Goal: Task Accomplishment & Management: Manage account settings

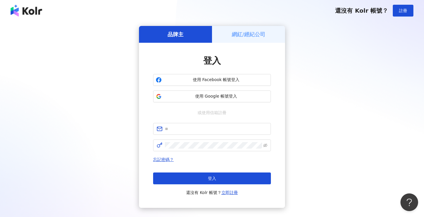
click at [248, 35] on h5 "網紅/經紀公司" at bounding box center [249, 34] width 34 height 7
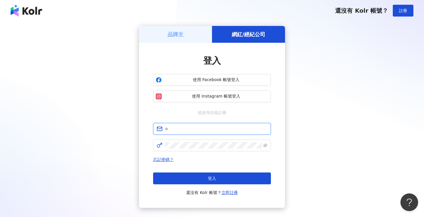
click at [201, 126] on input "text" at bounding box center [216, 129] width 103 height 6
type input "**********"
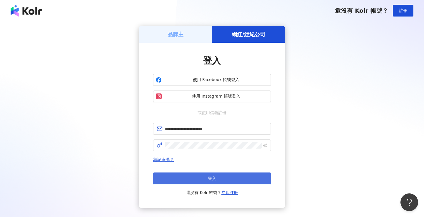
click at [207, 177] on button "登入" at bounding box center [212, 178] width 118 height 12
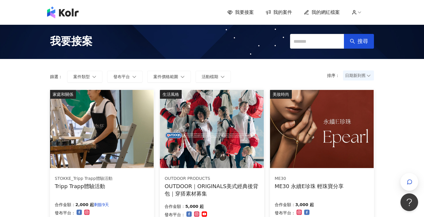
click at [121, 148] on img at bounding box center [102, 129] width 104 height 78
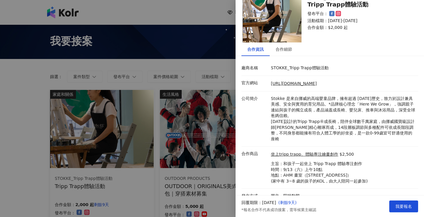
scroll to position [26, 0]
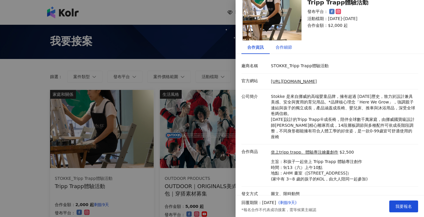
click at [290, 47] on div "合作細節" at bounding box center [284, 47] width 16 height 6
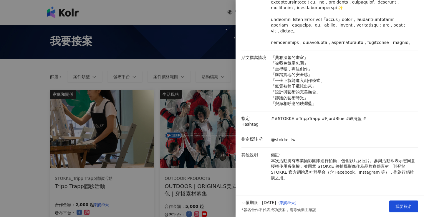
scroll to position [153, 0]
click at [172, 132] on div at bounding box center [212, 108] width 424 height 217
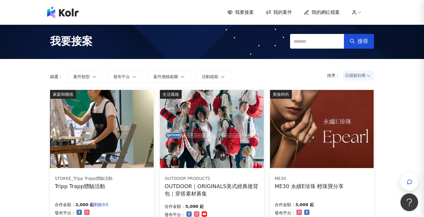
scroll to position [0, 0]
click at [217, 131] on img at bounding box center [212, 129] width 104 height 78
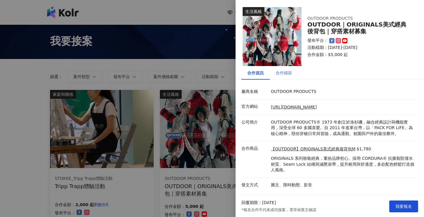
click at [290, 69] on div "合作細節" at bounding box center [284, 73] width 28 height 14
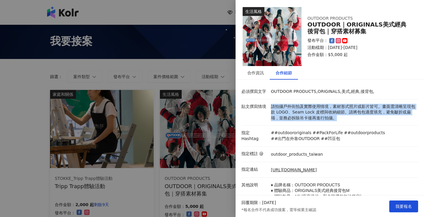
drag, startPoint x: 279, startPoint y: 103, endPoint x: 344, endPoint y: 118, distance: 66.8
click at [344, 118] on li "貼文撰寫情境 請拍攝戶外街拍及實際使用情境，素材形式照片或影片皆可。畫面需清晰呈現包款 LOGO、Seam Lock 皮標與收納細節。請將包包適度填充，避免皺…" at bounding box center [330, 112] width 177 height 27
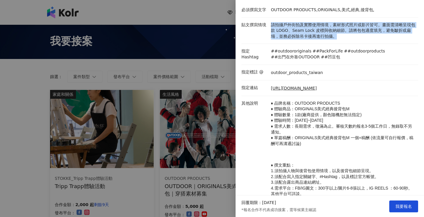
scroll to position [82, 0]
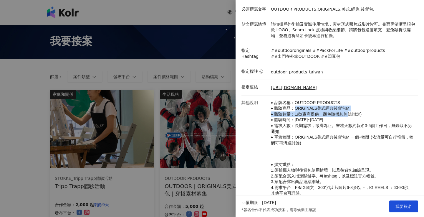
drag, startPoint x: 295, startPoint y: 109, endPoint x: 349, endPoint y: 110, distance: 53.9
click at [349, 111] on p "♦ 品牌名稱：OUTDOOR PRODUCTS ♦ 體驗商品：ORIGINALS美式經典後背包M ♦ 體驗數量：1款(廠商提供，顏色隨機恕無法指定) ♦ 體驗…" at bounding box center [343, 123] width 144 height 46
click at [349, 110] on span "♦ 體驗商品：ORIGINALS美式經典後背包M" at bounding box center [310, 108] width 79 height 5
drag, startPoint x: 293, startPoint y: 119, endPoint x: 311, endPoint y: 133, distance: 23.3
click at [312, 134] on p "♦ 品牌名稱：OUTDOOR PRODUCTS ♦ 體驗商品：ORIGINALS美式經典後背包M ♦ 體驗數量：1款(廠商提供，顏色隨機恕無法指定) ♦ 體驗…" at bounding box center [343, 123] width 144 height 46
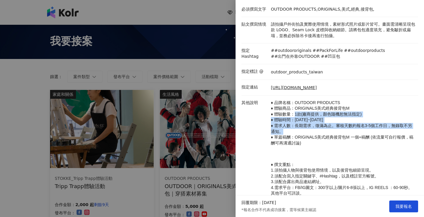
drag, startPoint x: 309, startPoint y: 131, endPoint x: 293, endPoint y: 116, distance: 21.1
click at [293, 116] on p "♦ 品牌名稱：OUTDOOR PRODUCTS ♦ 體驗商品：ORIGINALS美式經典後背包M ♦ 體驗數量：1款(廠商提供，顏色隨機恕無法指定) ♦ 體驗…" at bounding box center [343, 123] width 144 height 46
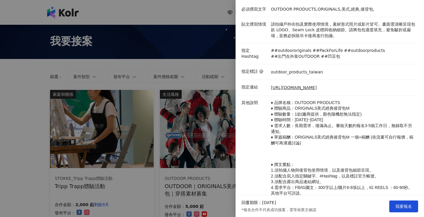
click at [293, 116] on span "♦ 體驗數量：1款(廠商提供，顏色隨機恕無法指定)" at bounding box center [316, 114] width 91 height 5
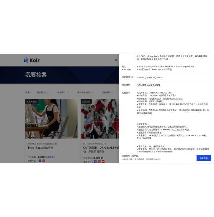
scroll to position [105, 0]
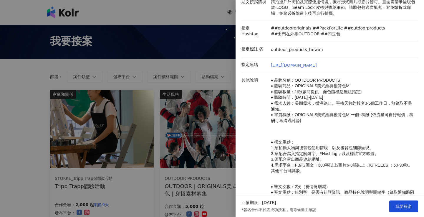
click at [317, 63] on link "[URL][DOMAIN_NAME]" at bounding box center [294, 65] width 46 height 6
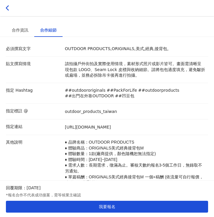
scroll to position [151, 0]
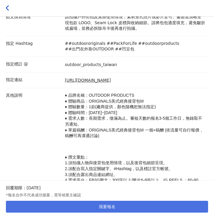
click at [128, 212] on button "我要報名" at bounding box center [107, 207] width 202 height 12
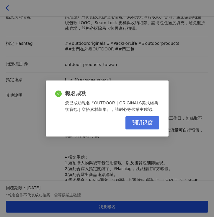
click at [147, 120] on span "關閉視窗" at bounding box center [141, 123] width 21 height 6
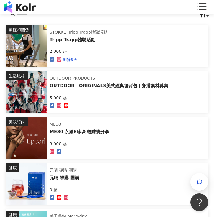
scroll to position [57, 0]
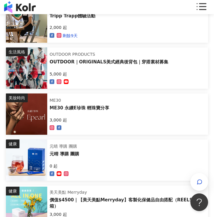
click at [104, 106] on div "ME30 永續E珍珠 輕珠寶分享" at bounding box center [79, 108] width 60 height 6
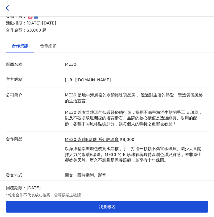
scroll to position [90, 0]
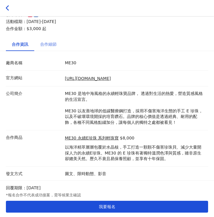
click at [49, 40] on div "合作細節" at bounding box center [48, 44] width 28 height 14
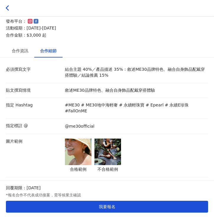
scroll to position [82, 0]
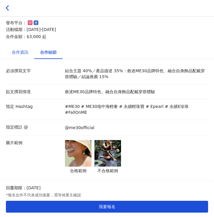
click at [19, 53] on div "合作資訊" at bounding box center [20, 52] width 16 height 6
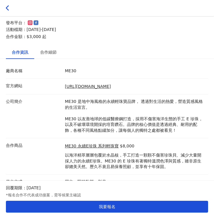
scroll to position [90, 0]
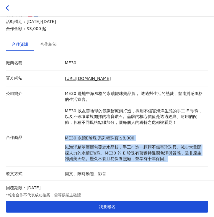
drag, startPoint x: 64, startPoint y: 147, endPoint x: 154, endPoint y: 160, distance: 91.2
click at [154, 161] on div "ME30 永續E珍珠 系列輕珠寶 $8,000 以海洋精萃層層包覆於水晶核，手工打造一顆顆不傷害珍珠貝、減少大量開採人力的永續E珍珠。ME30 的 E 珍珠有…" at bounding box center [134, 148] width 143 height 27
click at [154, 160] on p "以海洋精萃層層包覆於水晶核，手工打造一顆顆不傷害珍珠貝、減少大量開採人力的永續E珍珠。ME30 的 E 珍珠有著獨特溫潤色澤與質感，雖非原生卻媲美天然。歷久不…" at bounding box center [135, 152] width 140 height 17
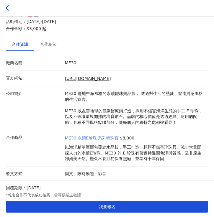
click at [113, 140] on link "ME30 永續E珍珠 系列輕珠寶" at bounding box center [92, 138] width 54 height 6
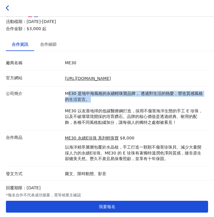
drag, startPoint x: 67, startPoint y: 92, endPoint x: 96, endPoint y: 106, distance: 32.1
click at [96, 106] on p "ME30 是地中海風格的永續輕珠寶品牌， 透過對生活的熱愛，營造質感風格的生活宣言。 ME30 以友善地球的低碳醫療鋼打造，採用不傷害海洋生態的手工 E 珍珠…" at bounding box center [135, 108] width 140 height 35
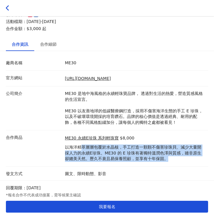
drag, startPoint x: 165, startPoint y: 157, endPoint x: 80, endPoint y: 149, distance: 84.9
click at [80, 149] on p "以海洋精萃層層包覆於水晶核，手工打造一顆顆不傷害珍珠貝、減少大量開採人力的永續E珍珠。ME30 的 E 珍珠有著獨特溫潤色澤與質感，雖非原生卻媲美天然。歷久不…" at bounding box center [135, 152] width 140 height 17
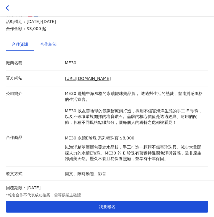
click at [44, 43] on div "合作細節" at bounding box center [48, 44] width 16 height 6
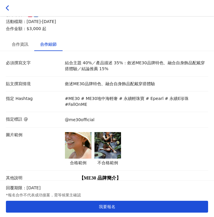
scroll to position [88, 0]
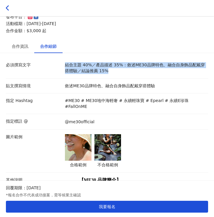
drag, startPoint x: 107, startPoint y: 70, endPoint x: 87, endPoint y: 63, distance: 20.7
click at [87, 62] on p "結合主題 40%／產品描述 35%：敘述ME30品牌特色、融合自身飾品配戴穿搭體驗／結論推薦 15%" at bounding box center [135, 67] width 140 height 11
click at [87, 63] on p "結合主題 40%／產品描述 35%：敘述ME30品牌特色、融合自身飾品配戴穿搭體驗／結論推薦 15%" at bounding box center [135, 67] width 140 height 11
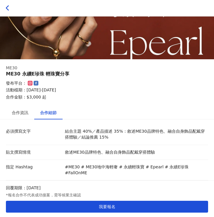
scroll to position [62, 0]
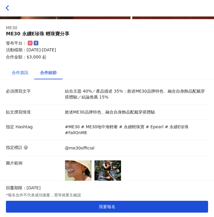
click at [27, 72] on div "合作資訊" at bounding box center [20, 72] width 16 height 6
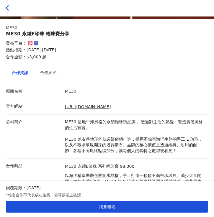
scroll to position [90, 0]
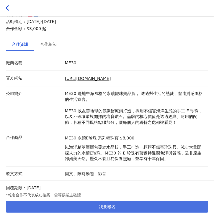
click at [73, 203] on button "我要報名" at bounding box center [107, 207] width 202 height 12
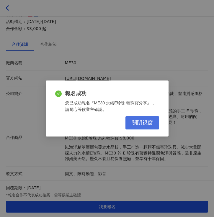
click at [135, 123] on span "關閉視窗" at bounding box center [141, 123] width 21 height 6
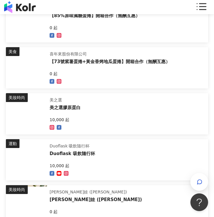
scroll to position [389, 0]
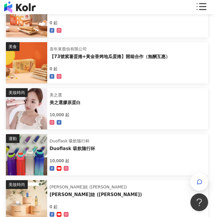
click at [132, 111] on div "美妝時尚 美之選 美之選膠原蛋白 10,000 起" at bounding box center [107, 108] width 202 height 41
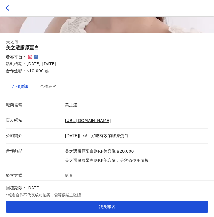
scroll to position [50, 0]
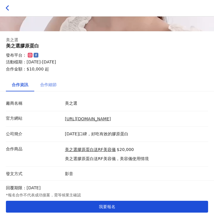
click at [45, 79] on div "合作細節" at bounding box center [48, 85] width 28 height 14
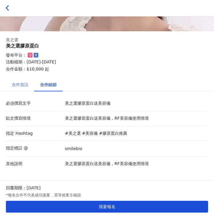
click at [22, 80] on div "合作資訊" at bounding box center [20, 85] width 28 height 14
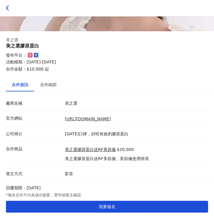
scroll to position [0, 0]
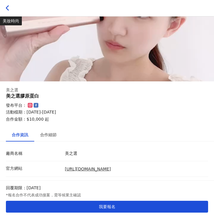
click at [9, 11] on button at bounding box center [7, 8] width 9 height 10
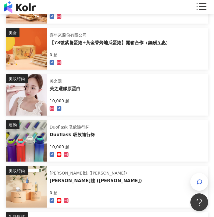
scroll to position [413, 0]
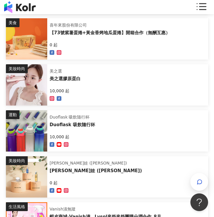
click at [111, 120] on div "運動 Duoflask 吸飲隨行杯 Duoflask 吸飲隨行杯 10,000 起" at bounding box center [107, 130] width 202 height 41
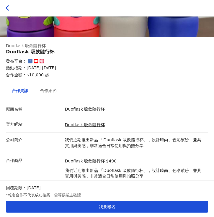
scroll to position [62, 0]
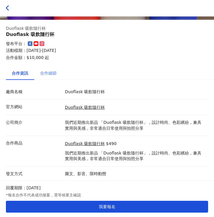
click at [51, 76] on div "合作細節" at bounding box center [48, 73] width 28 height 14
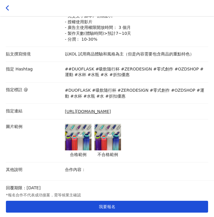
scroll to position [190, 0]
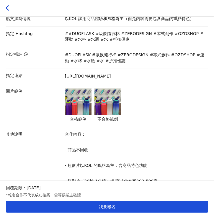
click at [76, 111] on img at bounding box center [78, 101] width 27 height 27
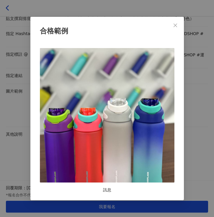
click at [188, 126] on div "合格範例 訊息" at bounding box center [107, 108] width 214 height 217
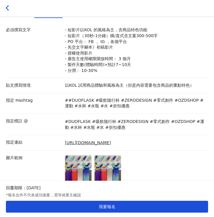
scroll to position [0, 0]
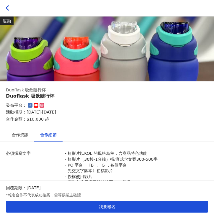
click at [8, 5] on icon at bounding box center [8, 8] width 6 height 6
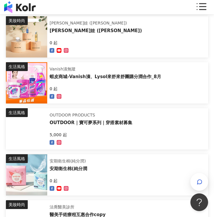
scroll to position [554, 0]
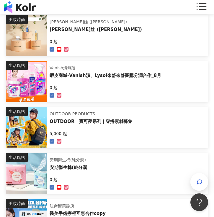
click at [88, 132] on div "5,000 起" at bounding box center [90, 137] width 82 height 15
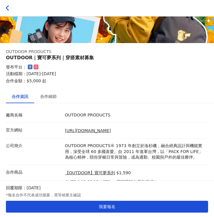
scroll to position [73, 0]
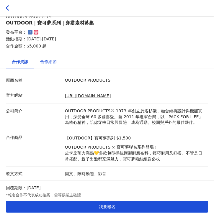
click at [50, 60] on div "合作細節" at bounding box center [48, 61] width 16 height 6
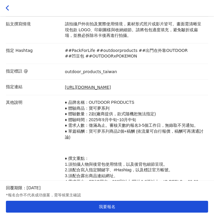
scroll to position [147, 0]
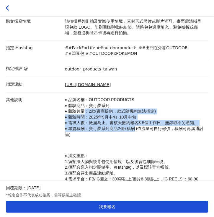
drag, startPoint x: 83, startPoint y: 112, endPoint x: 130, endPoint y: 128, distance: 49.7
click at [130, 128] on p "♦ 品牌名稱：OUTDOOR PRODUCTS ♦ 體驗商品：寶可夢系列 ♦ 體驗數量：2款(廠商提供，款式隨機恕無法指定) ♦ 體驗時間：[DATE]中旬~…" at bounding box center [135, 117] width 140 height 40
click at [130, 128] on span "2個+稿酬 (依流量可自行報價，稿酬可再溝通討論)" at bounding box center [134, 131] width 138 height 11
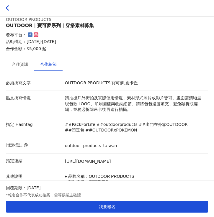
scroll to position [138, 0]
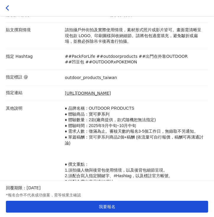
click at [117, 96] on li "指定連結 [URL][DOMAIN_NAME]" at bounding box center [107, 93] width 202 height 16
click at [111, 93] on link "[URL][DOMAIN_NAME]" at bounding box center [88, 93] width 46 height 6
click at [5, 4] on button at bounding box center [7, 8] width 9 height 10
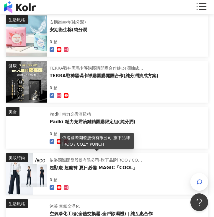
scroll to position [993, 0]
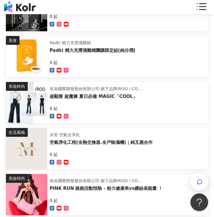
click at [116, 106] on div "0 起" at bounding box center [96, 112] width 94 height 15
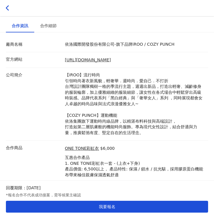
scroll to position [133, 0]
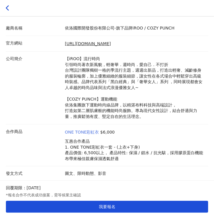
click at [90, 129] on link "ONE TONE彩虹衣" at bounding box center [82, 132] width 34 height 6
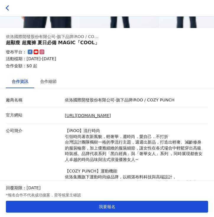
scroll to position [0, 0]
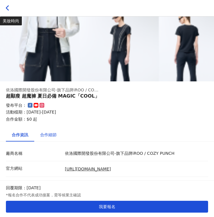
click at [48, 136] on div "合作細節" at bounding box center [48, 134] width 16 height 6
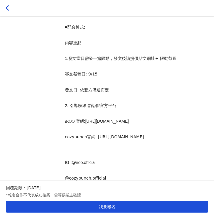
scroll to position [494, 0]
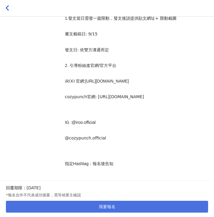
click at [79, 206] on button "我要報名" at bounding box center [107, 207] width 202 height 12
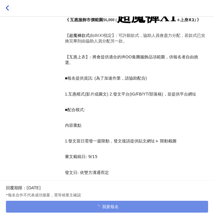
scroll to position [368, 0]
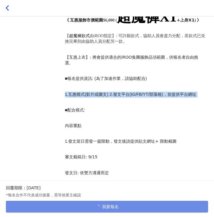
drag, startPoint x: 65, startPoint y: 96, endPoint x: 209, endPoint y: 98, distance: 144.1
click at [209, 98] on div "必須撰寫文字 主題: 超顯瘦 超魔褲 /夏日必備 MAGIC「COOL」 / 涼感 速乾 抗光駭 貼文撰寫情境 時尚必備，好穿百搭機能褲，帶來超顯瘦超魔…" at bounding box center [107, 41] width 214 height 526
copy p "1. 互惠模式 ( 影片或圖文 ) 2. 發文平台 (IG/FB/YT/ 部落格 ) ，並提供平台網址"
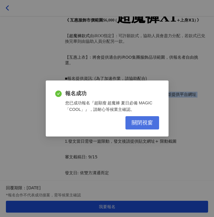
click at [142, 123] on span "關閉視窗" at bounding box center [141, 123] width 21 height 6
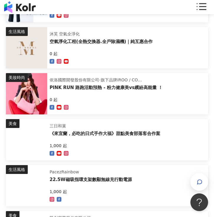
scroll to position [1092, 0]
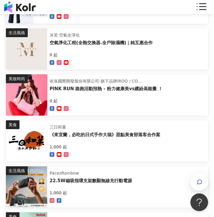
click at [95, 51] on div "0 起" at bounding box center [100, 58] width 103 height 15
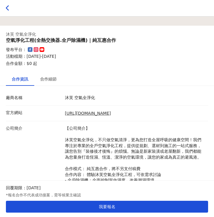
scroll to position [53, 0]
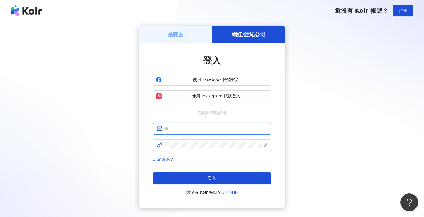
click at [224, 131] on input "text" at bounding box center [216, 129] width 103 height 6
type input "**********"
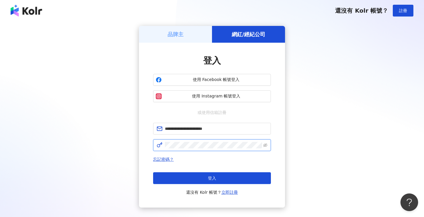
click button "登入" at bounding box center [212, 178] width 118 height 12
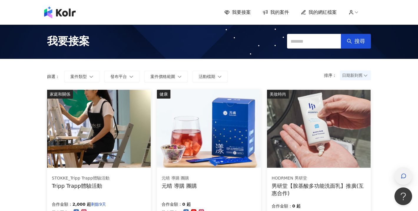
click at [398, 175] on div "button" at bounding box center [404, 176] width 18 height 18
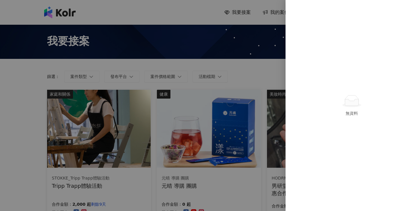
click at [246, 74] on div at bounding box center [209, 105] width 418 height 211
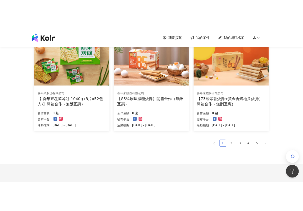
scroll to position [378, 0]
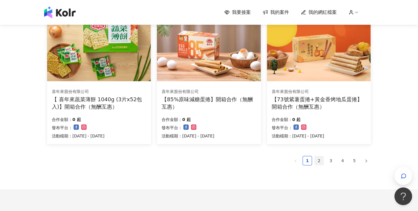
click at [320, 161] on link "2" at bounding box center [319, 160] width 9 height 9
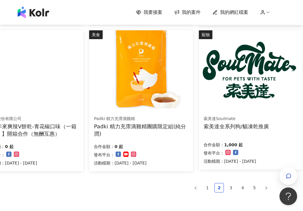
scroll to position [348, 26]
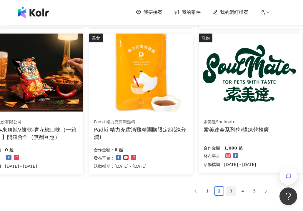
click at [236, 191] on li "3" at bounding box center [231, 190] width 9 height 9
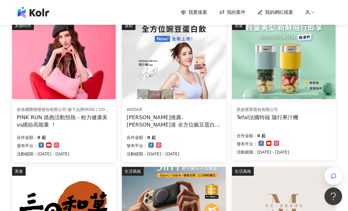
scroll to position [213, 0]
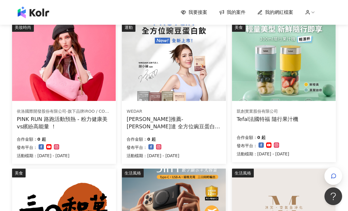
click at [83, 118] on div "PINK RUN 路跑活動預熱 - 粉力健康美vs繽紛高能量 ！" at bounding box center [64, 122] width 95 height 15
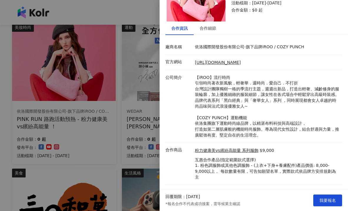
scroll to position [48, 0]
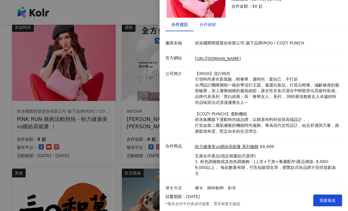
click at [203, 24] on div "合作細節" at bounding box center [208, 24] width 16 height 6
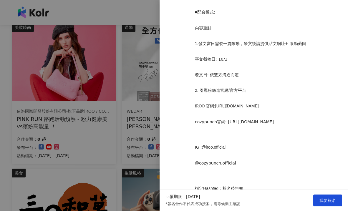
scroll to position [490, 0]
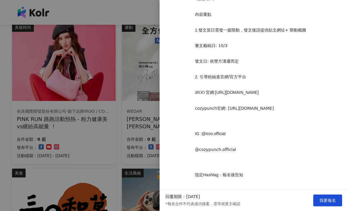
click at [135, 163] on div at bounding box center [174, 105] width 348 height 211
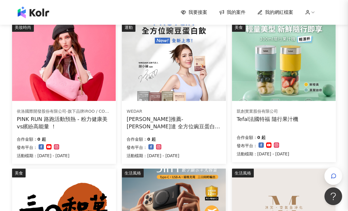
scroll to position [0, 0]
click at [188, 119] on div "[PERSON_NAME]推薦-[PERSON_NAME]達 全方位豌豆蛋白飲 (互惠合作檔）" at bounding box center [174, 122] width 95 height 15
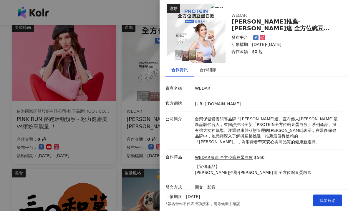
scroll to position [8, 0]
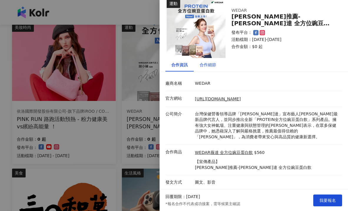
click at [204, 64] on div "合作細節" at bounding box center [208, 65] width 16 height 6
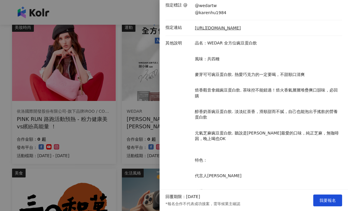
scroll to position [0, 0]
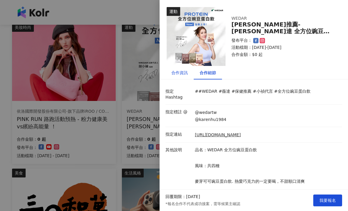
click at [177, 71] on div "合作資訊" at bounding box center [179, 73] width 16 height 6
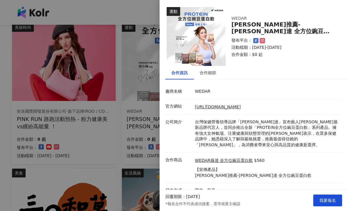
click at [131, 138] on div at bounding box center [174, 105] width 348 height 211
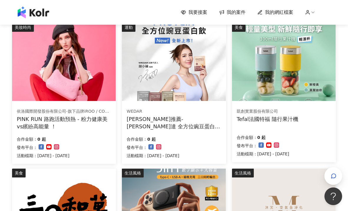
click at [282, 82] on img at bounding box center [284, 62] width 104 height 78
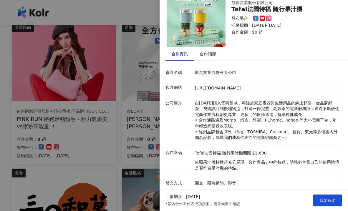
scroll to position [19, 0]
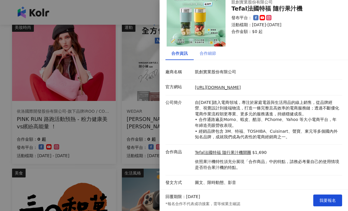
click at [207, 57] on div "合作細節" at bounding box center [208, 54] width 28 height 14
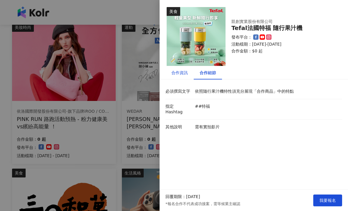
click at [184, 72] on div "合作資訊" at bounding box center [179, 73] width 16 height 6
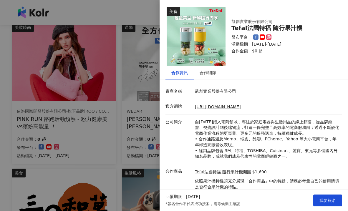
scroll to position [19, 0]
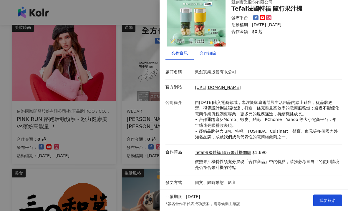
click at [206, 52] on div "合作細節" at bounding box center [208, 53] width 16 height 6
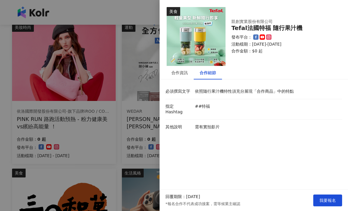
scroll to position [0, 0]
click at [184, 71] on div "合作資訊" at bounding box center [179, 73] width 16 height 6
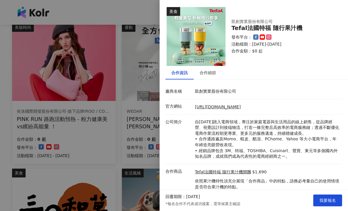
click at [133, 109] on div at bounding box center [174, 105] width 348 height 211
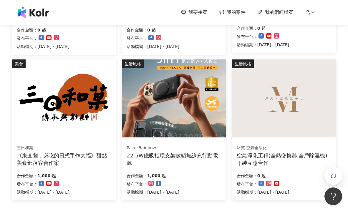
scroll to position [324, 0]
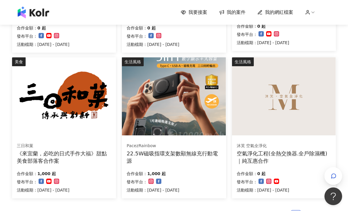
click at [187, 105] on img at bounding box center [174, 96] width 104 height 78
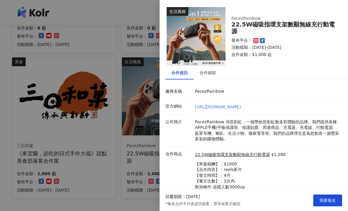
click at [211, 108] on link "[URL][DOMAIN_NAME]" at bounding box center [218, 107] width 46 height 5
click at [147, 146] on div at bounding box center [174, 105] width 348 height 211
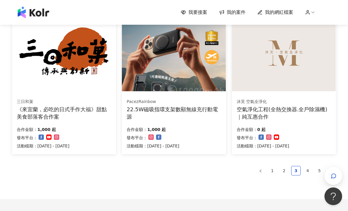
scroll to position [369, 0]
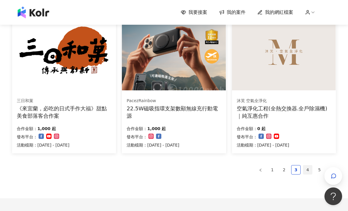
click at [306, 169] on link "4" at bounding box center [307, 170] width 9 height 9
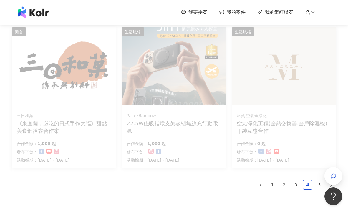
scroll to position [347, 0]
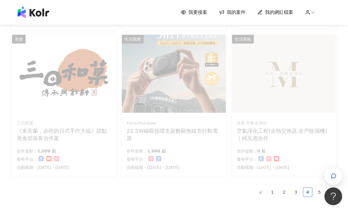
click at [307, 193] on link "4" at bounding box center [307, 192] width 9 height 9
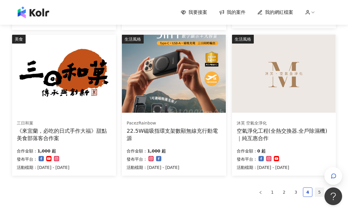
click at [316, 191] on link "5" at bounding box center [319, 192] width 9 height 9
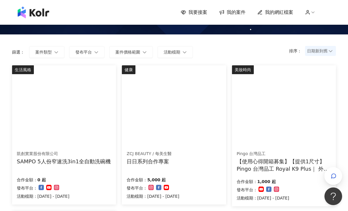
scroll to position [24, 0]
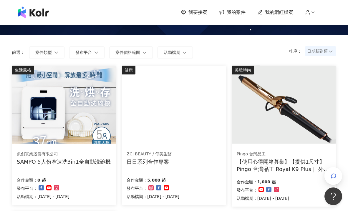
click at [270, 166] on div "【使用心得開箱募集】【提供1尺寸】 Pingo 台灣品工 Royal K9 Plus｜ 外噴式負離子加長電棒-革命進化款" at bounding box center [284, 165] width 95 height 15
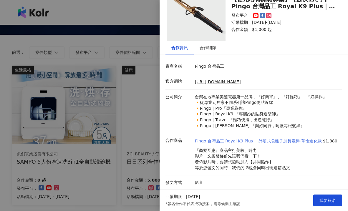
scroll to position [25, 0]
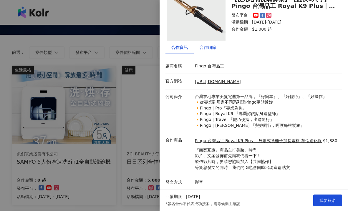
click at [204, 50] on div "合作細節" at bounding box center [208, 47] width 16 height 6
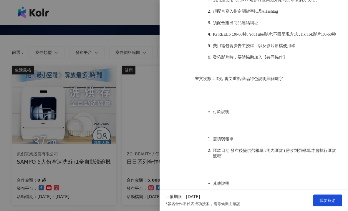
scroll to position [512, 0]
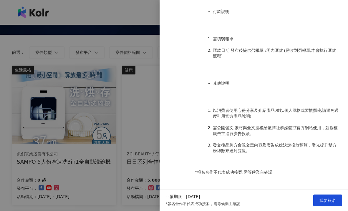
click at [146, 143] on div at bounding box center [174, 105] width 348 height 211
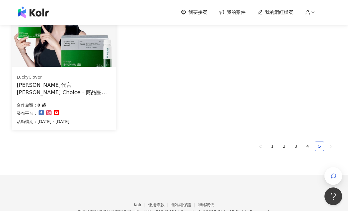
scroll to position [273, 0]
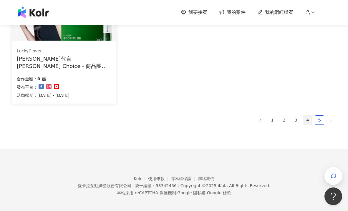
click at [310, 122] on link "4" at bounding box center [307, 120] width 9 height 9
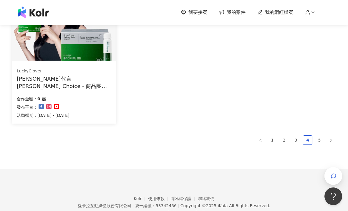
scroll to position [264, 0]
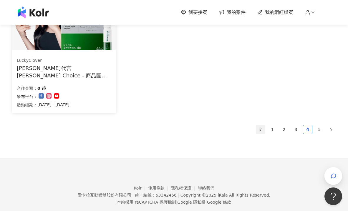
click at [261, 130] on icon "left" at bounding box center [261, 130] width 4 height 4
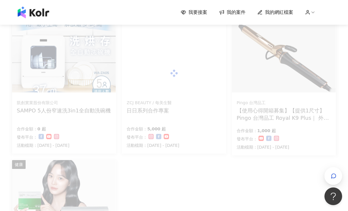
scroll to position [0, 0]
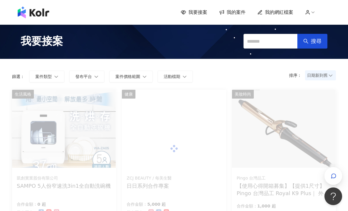
click at [200, 10] on span "我要接案" at bounding box center [198, 12] width 19 height 6
click at [231, 11] on span "我的案件" at bounding box center [236, 12] width 19 height 6
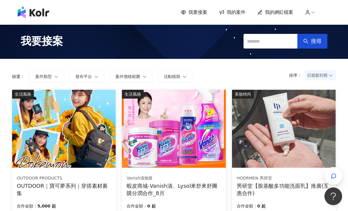
scroll to position [421, 0]
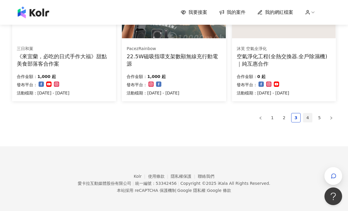
click at [307, 120] on link "4" at bounding box center [307, 117] width 9 height 9
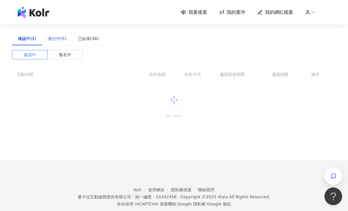
click at [57, 39] on div "進行中(5)" at bounding box center [57, 38] width 18 height 6
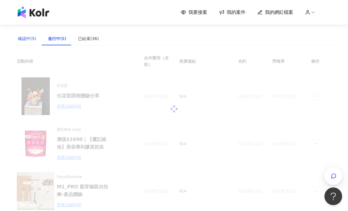
click at [33, 39] on div "確認中(5)" at bounding box center [27, 38] width 18 height 6
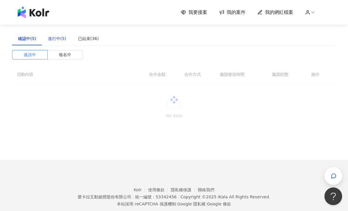
click at [48, 40] on div "進行中(5)" at bounding box center [57, 38] width 18 height 6
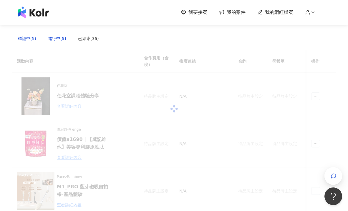
click at [31, 36] on div "確認中(5)" at bounding box center [27, 38] width 18 height 6
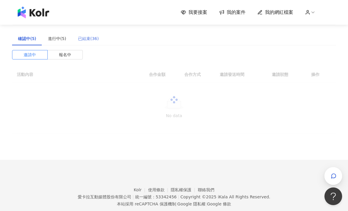
click at [77, 42] on div "已結束(36)" at bounding box center [88, 39] width 33 height 14
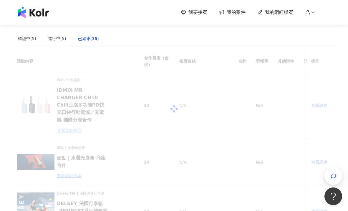
click at [314, 159] on div at bounding box center [174, 109] width 324 height 118
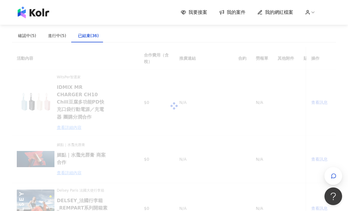
scroll to position [2, 0]
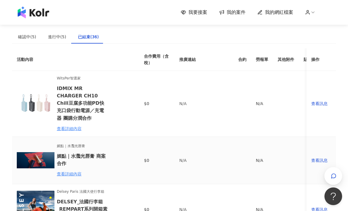
click at [320, 159] on td "查看訊息" at bounding box center [321, 160] width 29 height 47
click at [320, 157] on div "查看訊息" at bounding box center [321, 160] width 20 height 6
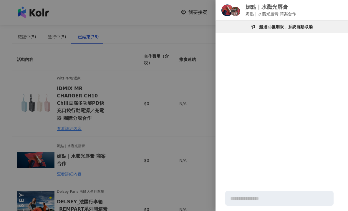
click at [141, 150] on div at bounding box center [174, 105] width 348 height 211
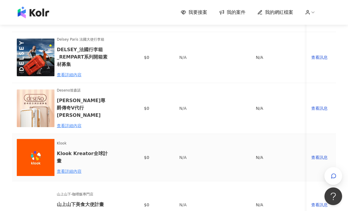
scroll to position [0, 0]
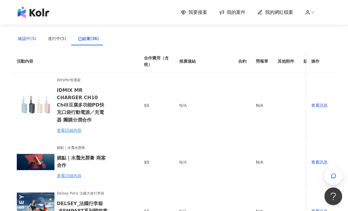
click at [30, 41] on div "確認中(5)" at bounding box center [27, 38] width 18 height 6
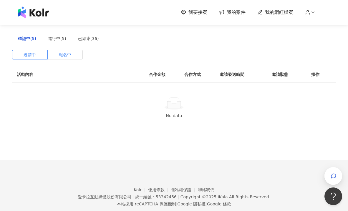
click at [68, 54] on span "報名中" at bounding box center [65, 54] width 12 height 9
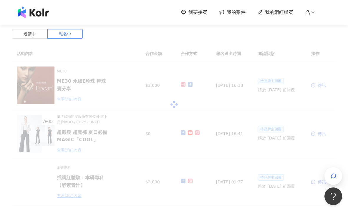
scroll to position [16, 0]
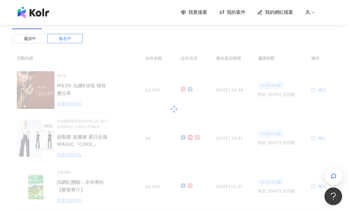
click at [319, 137] on div at bounding box center [174, 109] width 324 height 118
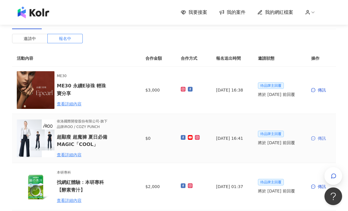
click at [319, 140] on div "傳訊" at bounding box center [321, 138] width 20 height 6
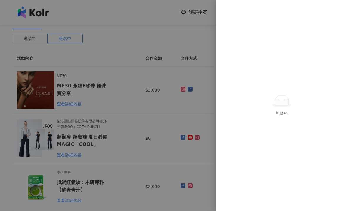
click at [200, 141] on div at bounding box center [174, 105] width 348 height 211
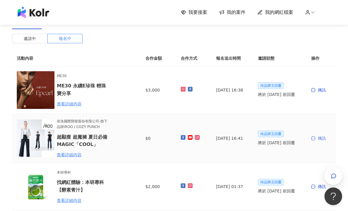
click at [320, 139] on div "傳訊" at bounding box center [321, 138] width 20 height 6
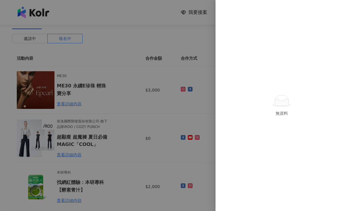
click at [199, 148] on div at bounding box center [174, 105] width 348 height 211
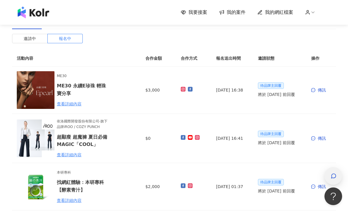
click at [333, 174] on icon "button" at bounding box center [334, 176] width 4 height 4
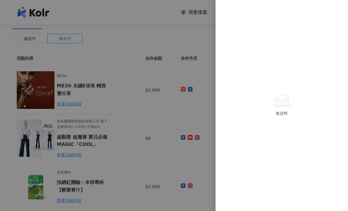
click at [179, 105] on div at bounding box center [174, 105] width 348 height 211
